Goal: Transaction & Acquisition: Purchase product/service

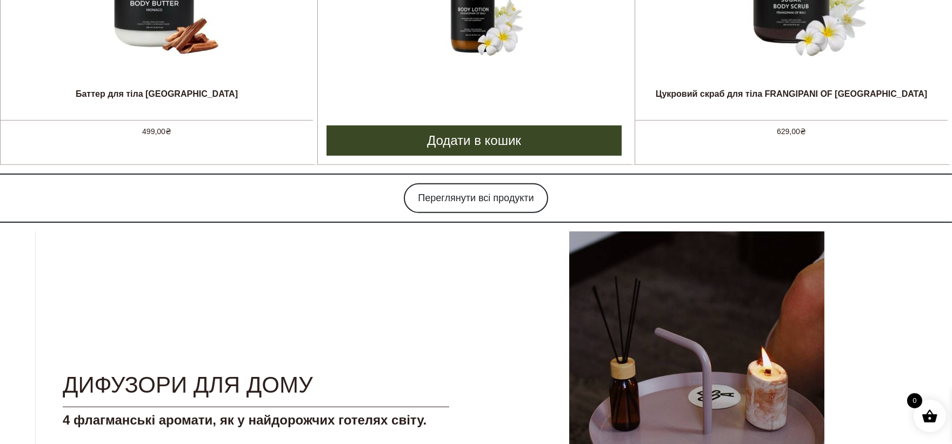
scroll to position [1262, 0]
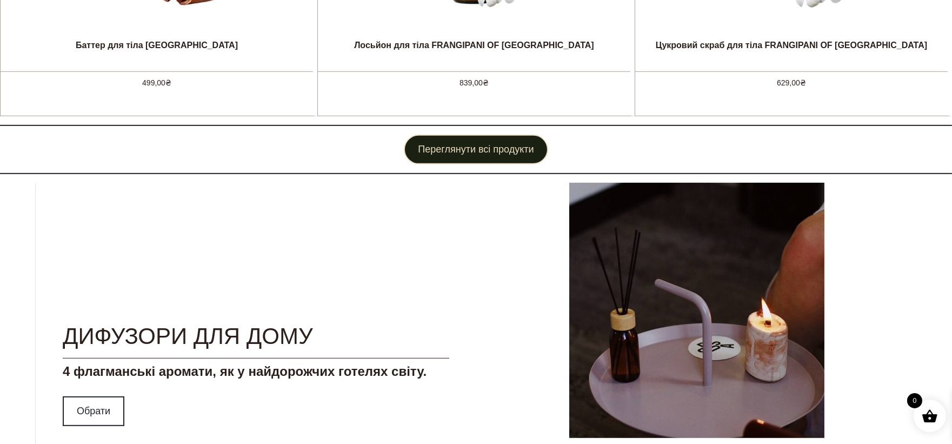
click at [501, 145] on link "Переглянути всі продукти" at bounding box center [476, 150] width 144 height 30
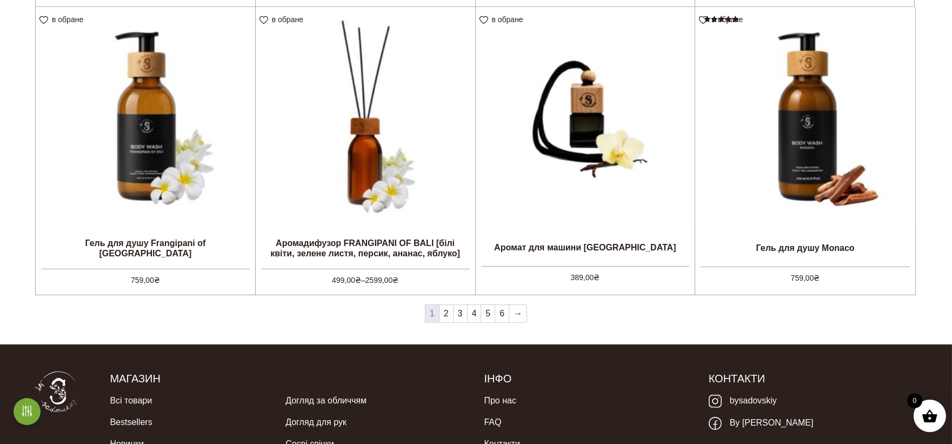
scroll to position [1082, 0]
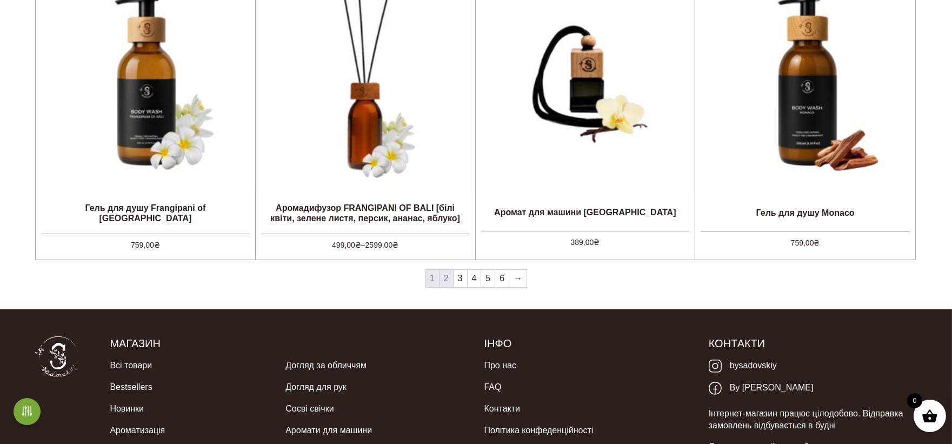
click at [447, 278] on link "2" at bounding box center [447, 278] width 14 height 17
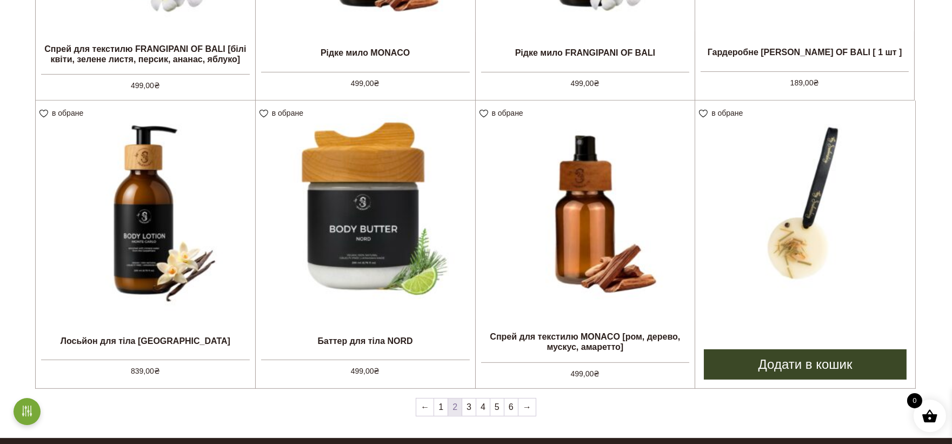
scroll to position [961, 0]
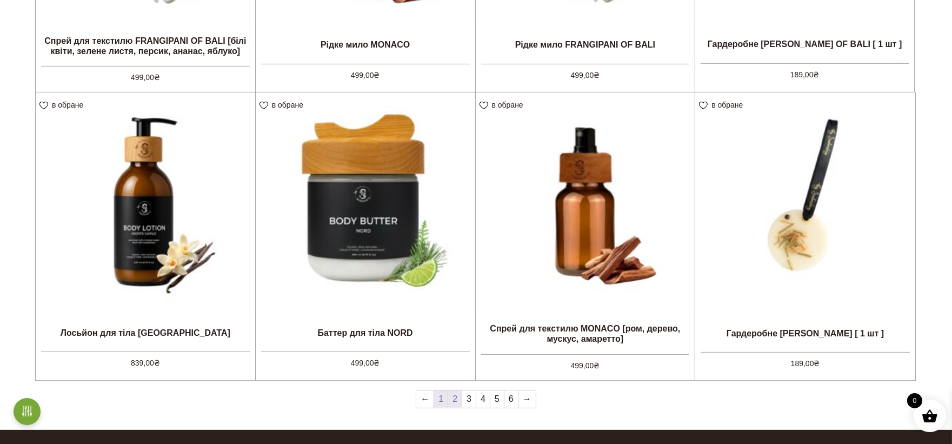
click at [441, 400] on link "1" at bounding box center [441, 399] width 14 height 17
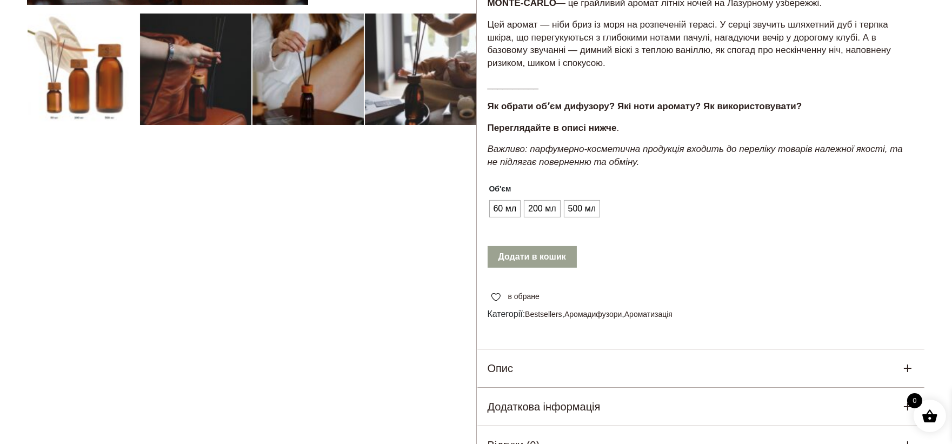
scroll to position [360, 0]
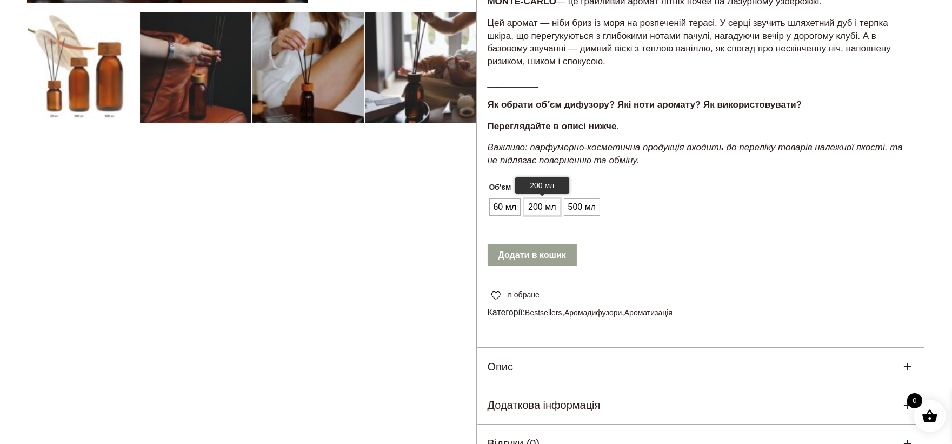
click at [545, 203] on span "200 мл" at bounding box center [542, 207] width 33 height 17
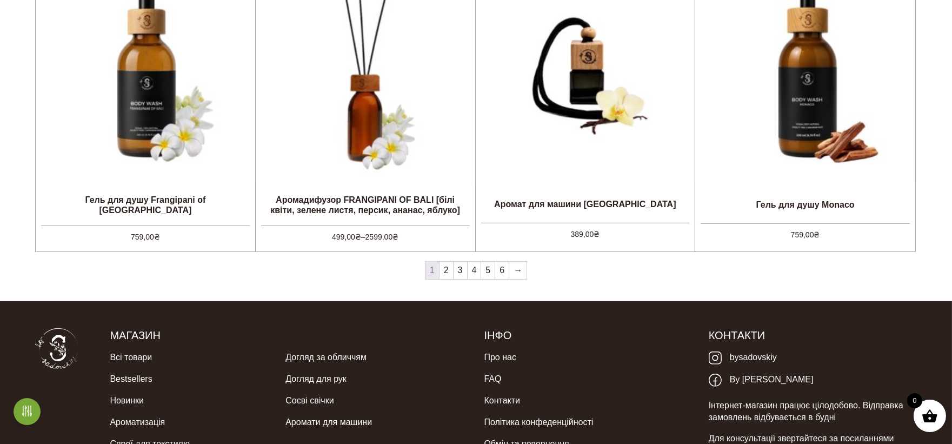
scroll to position [1137, 0]
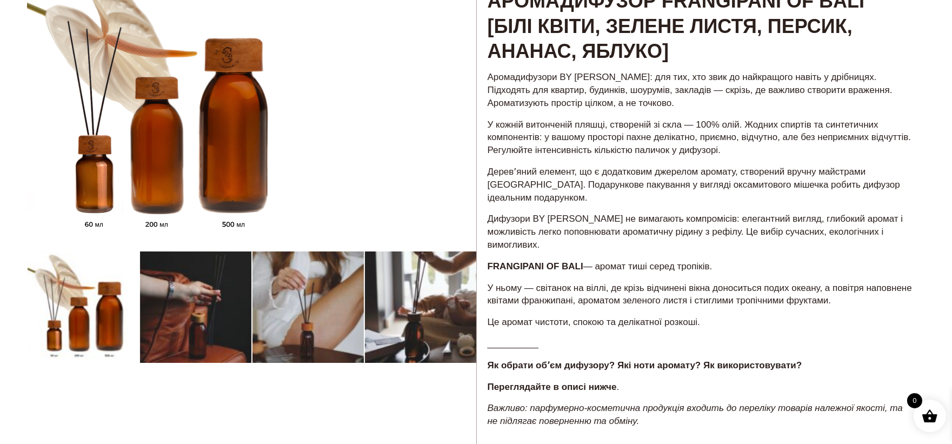
scroll to position [120, 0]
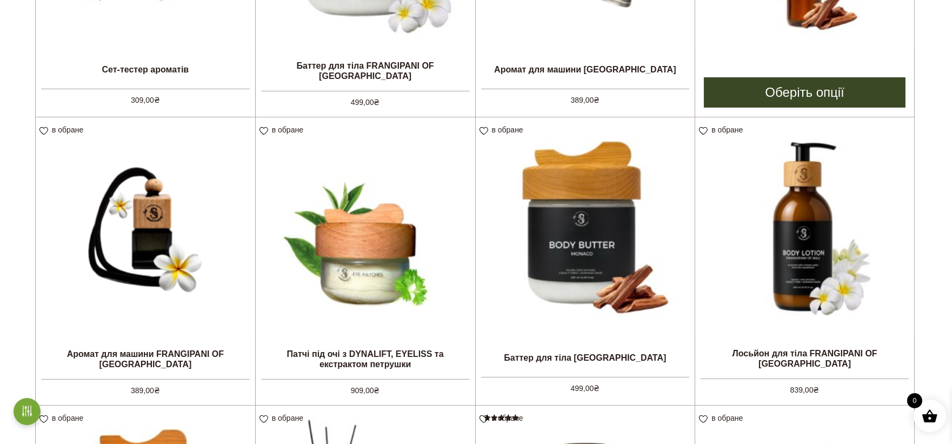
scroll to position [360, 0]
